Goal: Task Accomplishment & Management: Manage account settings

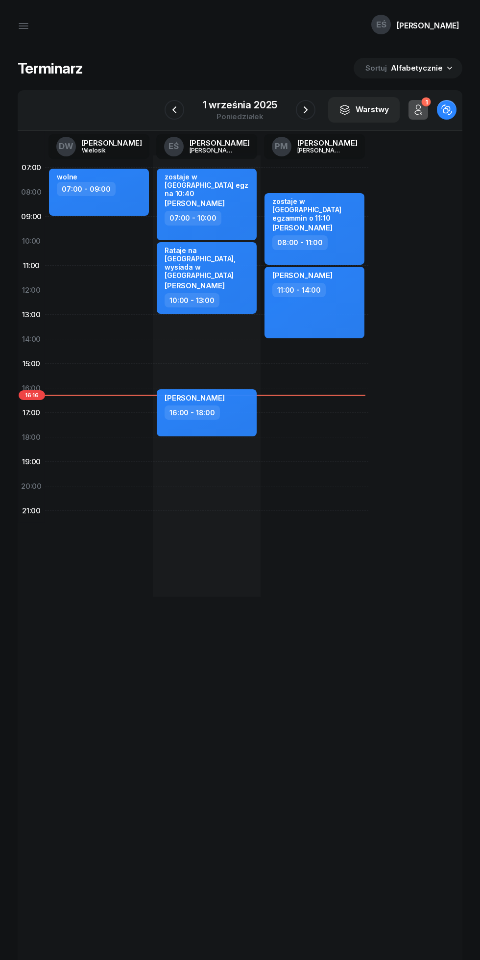
click at [271, 103] on div "1 września 2025" at bounding box center [240, 105] width 75 height 10
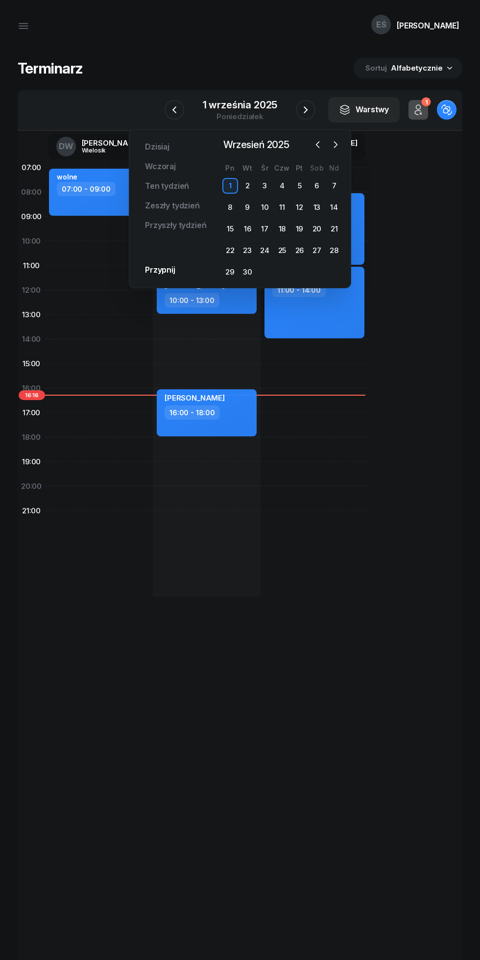
click at [230, 207] on div "8" at bounding box center [231, 208] width 16 height 16
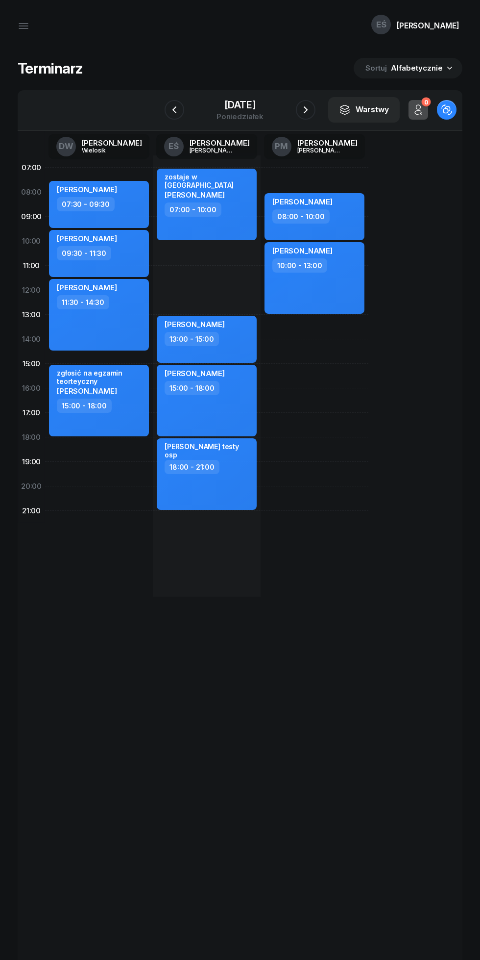
click at [306, 110] on icon "button" at bounding box center [306, 110] width 12 height 12
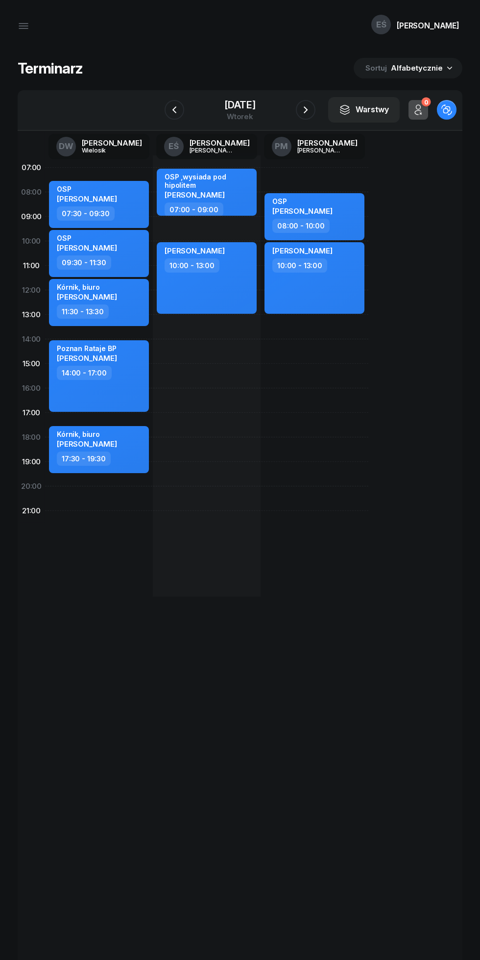
click at [213, 443] on div "OSP ,wysiada pod hipolitem [PERSON_NAME] 07:00 - 09:00 [PERSON_NAME] 10:00 - 13…" at bounding box center [207, 375] width 108 height 441
select select "18"
select select "20"
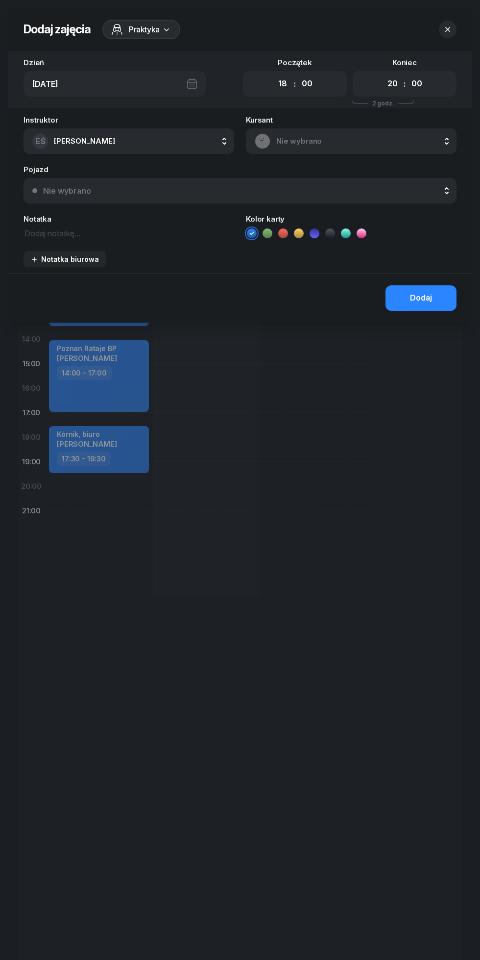
click at [148, 229] on textarea at bounding box center [129, 232] width 211 height 13
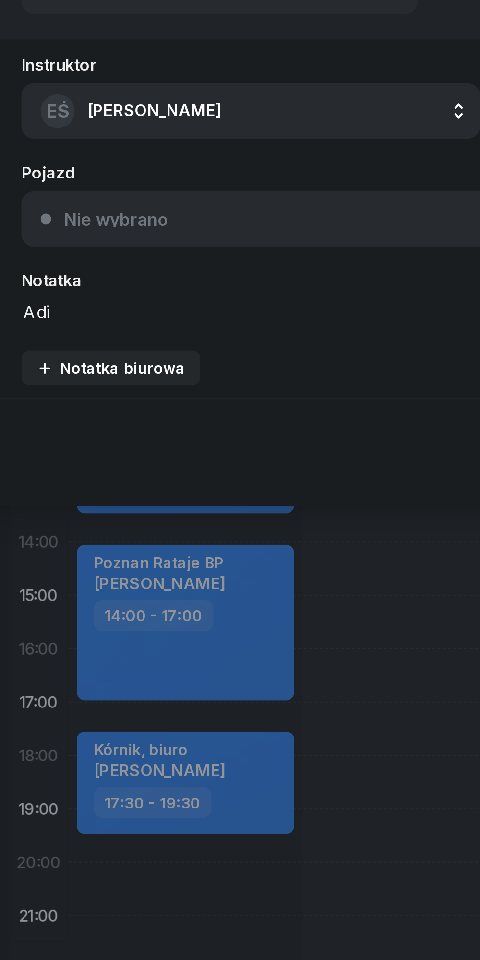
type textarea "Adia"
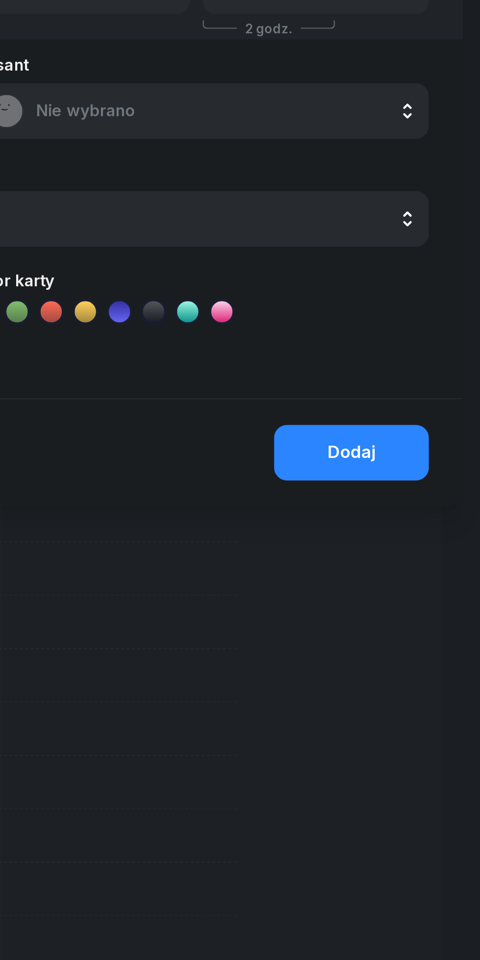
type textarea "[PERSON_NAME] testy kornik"
click at [416, 302] on div "Dodaj" at bounding box center [421, 298] width 22 height 13
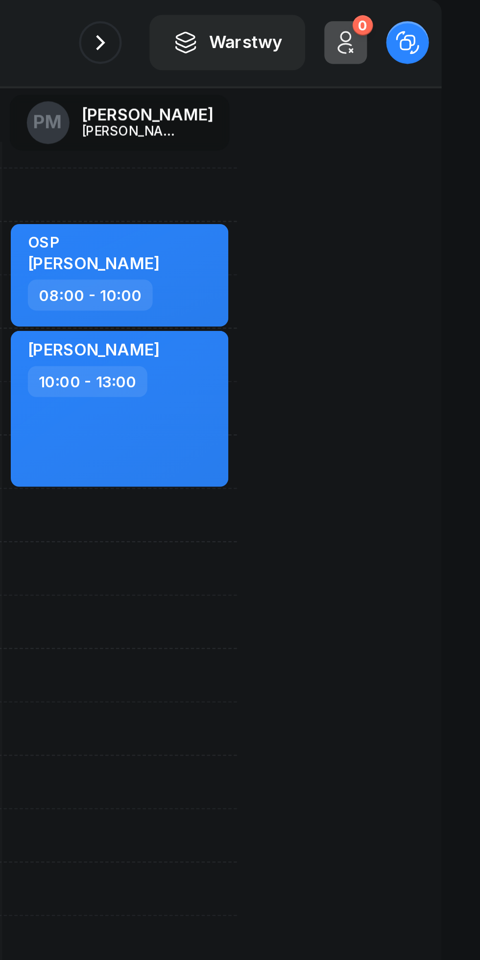
click at [256, 100] on div "[DATE]" at bounding box center [240, 105] width 31 height 10
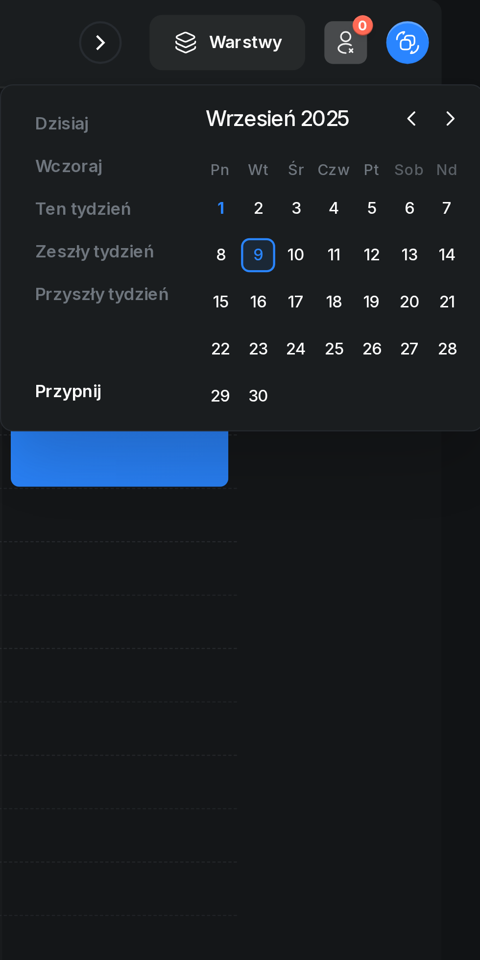
click at [372, 189] on div "2" at bounding box center [379, 186] width 16 height 16
